Goal: Task Accomplishment & Management: Complete application form

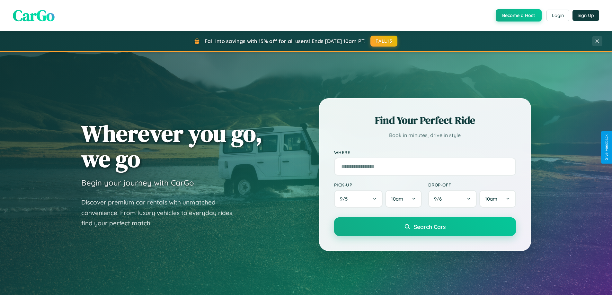
scroll to position [442, 0]
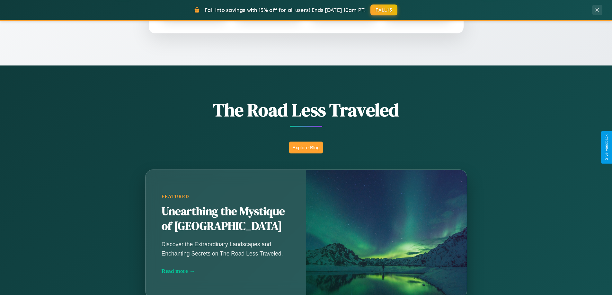
click at [306, 147] on button "Explore Blog" at bounding box center [306, 148] width 34 height 12
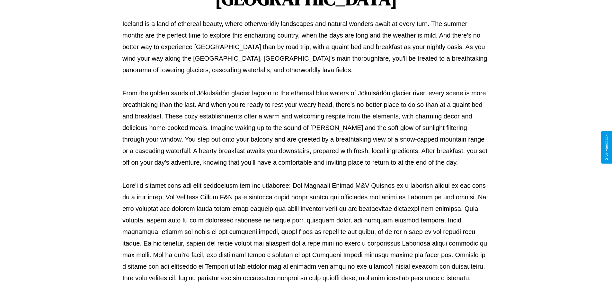
scroll to position [208, 0]
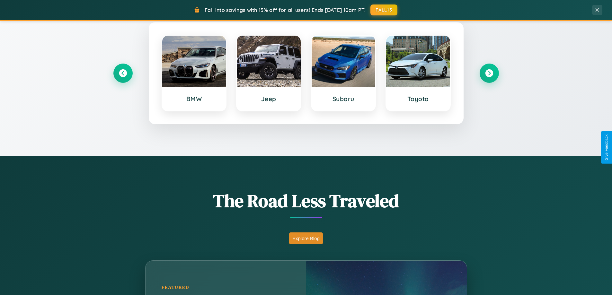
scroll to position [277, 0]
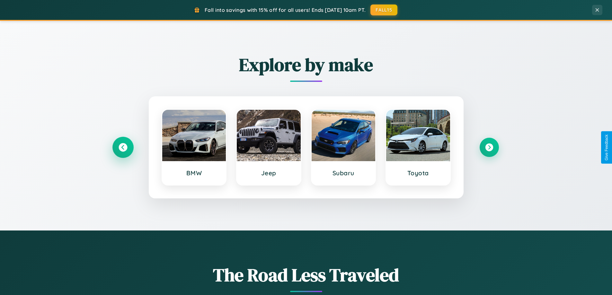
click at [123, 147] on icon at bounding box center [123, 147] width 9 height 9
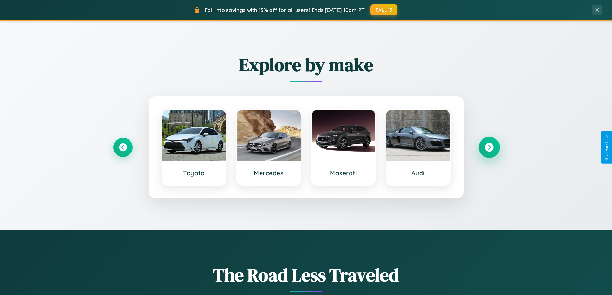
click at [489, 147] on icon at bounding box center [489, 147] width 9 height 9
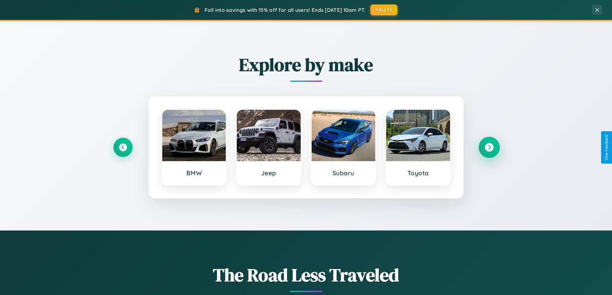
click at [489, 147] on icon at bounding box center [489, 147] width 9 height 9
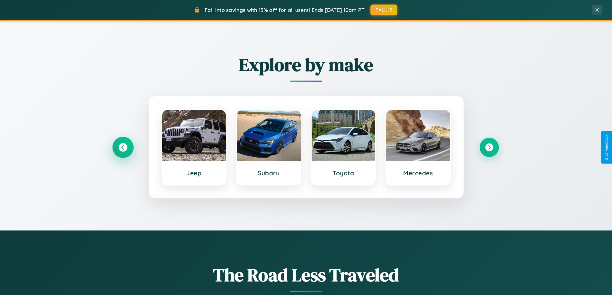
click at [123, 147] on icon at bounding box center [123, 147] width 9 height 9
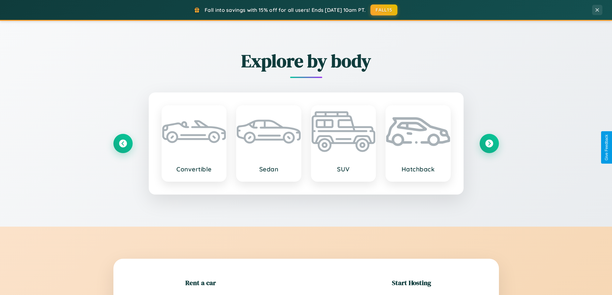
scroll to position [1236, 0]
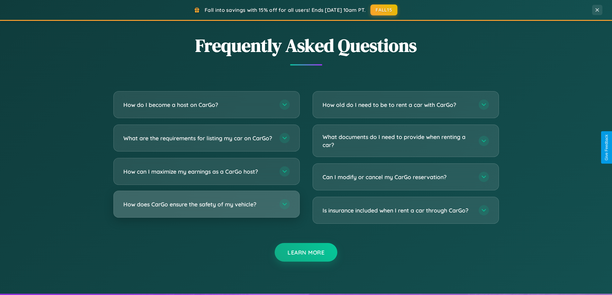
click at [206, 208] on h3 "How does CarGo ensure the safety of my vehicle?" at bounding box center [198, 204] width 150 height 8
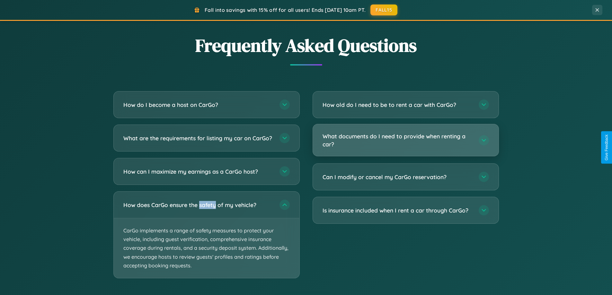
click at [405, 141] on h3 "What documents do I need to provide when renting a car?" at bounding box center [397, 140] width 150 height 16
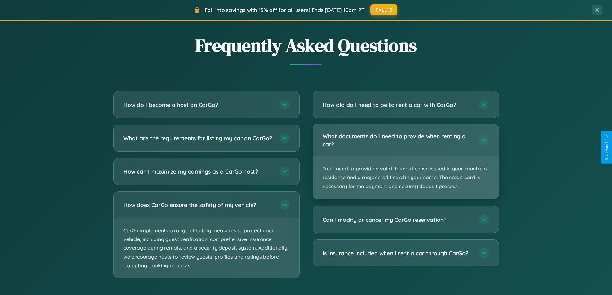
click at [405, 161] on p "You'll need to provide a valid driver's license issued in your country of resid…" at bounding box center [406, 177] width 186 height 42
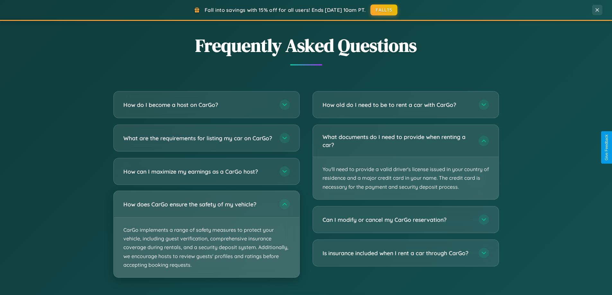
click at [206, 240] on p "CarGo implements a range of safety measures to protect your vehicle, including …" at bounding box center [207, 248] width 186 height 60
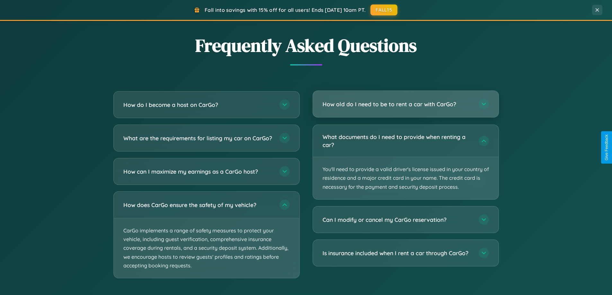
click at [405, 104] on h3 "How old do I need to be to rent a car with CarGo?" at bounding box center [397, 104] width 150 height 8
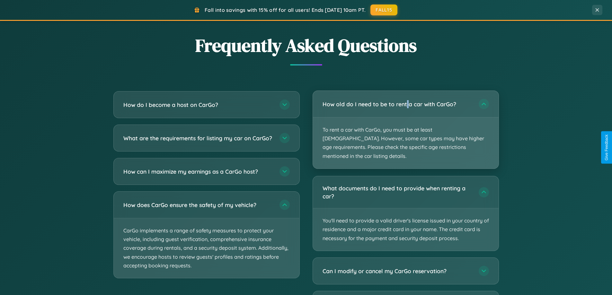
click at [405, 125] on p "To rent a car with CarGo, you must be at least [DEMOGRAPHIC_DATA]. However, som…" at bounding box center [406, 143] width 186 height 51
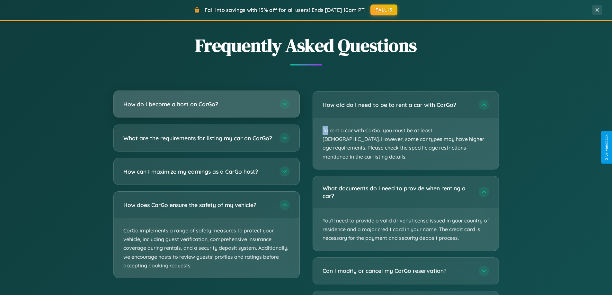
click at [206, 104] on h3 "How do I become a host on CarGo?" at bounding box center [198, 104] width 150 height 8
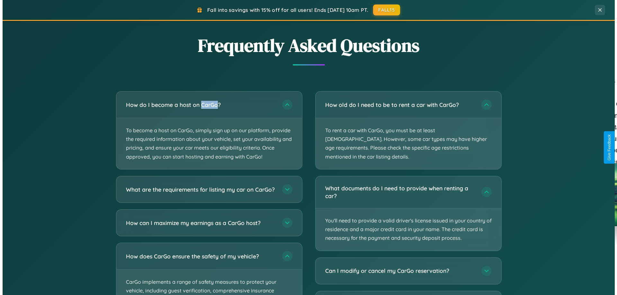
scroll to position [0, 0]
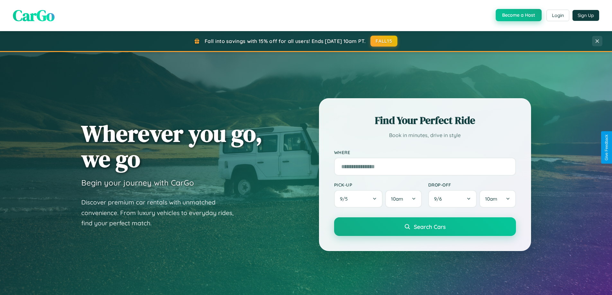
click at [518, 15] on button "Become a Host" at bounding box center [519, 15] width 46 height 12
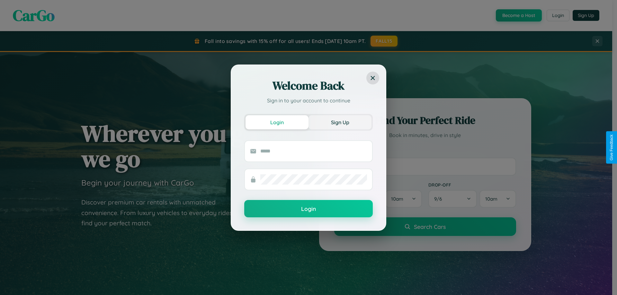
click at [340, 122] on button "Sign Up" at bounding box center [339, 122] width 63 height 14
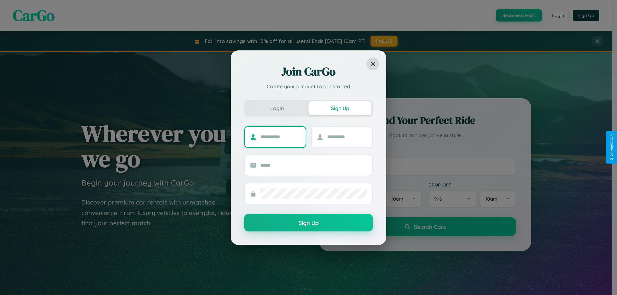
click at [280, 137] on input "text" at bounding box center [280, 137] width 40 height 10
type input "****"
click at [347, 137] on input "text" at bounding box center [347, 137] width 40 height 10
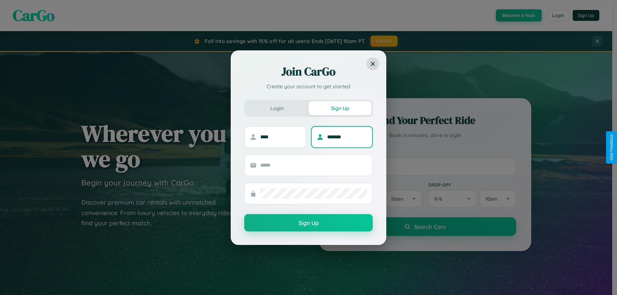
type input "*******"
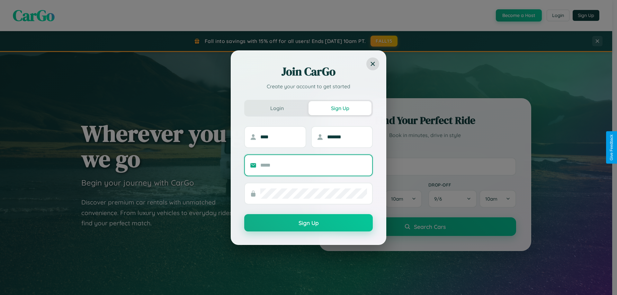
click at [313, 165] on input "text" at bounding box center [313, 165] width 107 height 10
type input "**********"
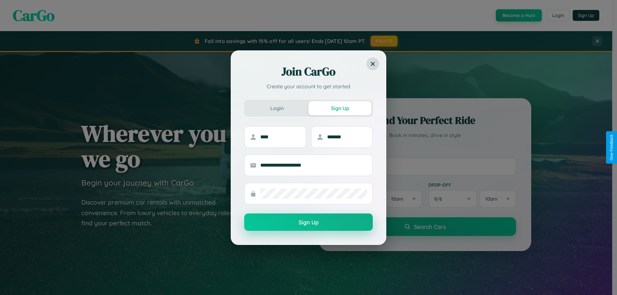
click at [308, 222] on button "Sign Up" at bounding box center [308, 222] width 128 height 17
